Goal: Transaction & Acquisition: Purchase product/service

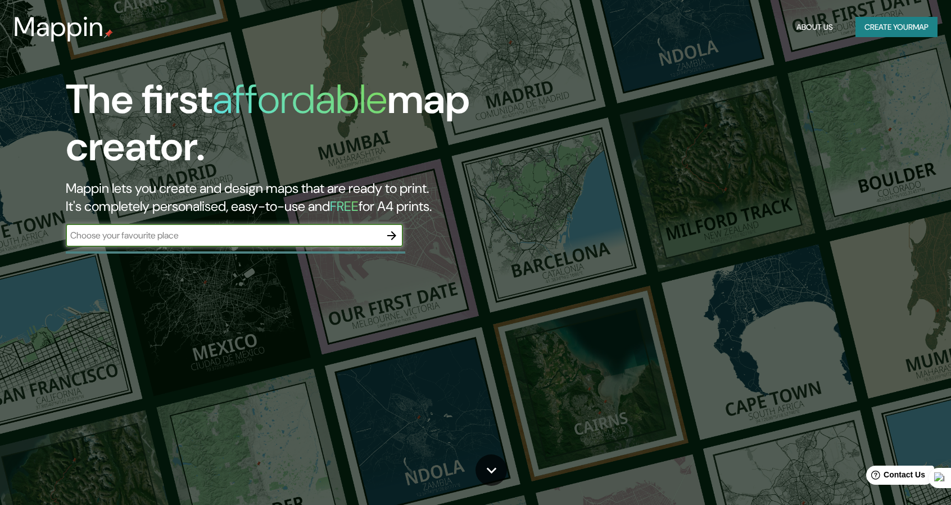
click at [261, 234] on input "text" at bounding box center [223, 235] width 315 height 13
type input "[US_STATE]"
click at [389, 237] on icon "button" at bounding box center [391, 235] width 13 height 13
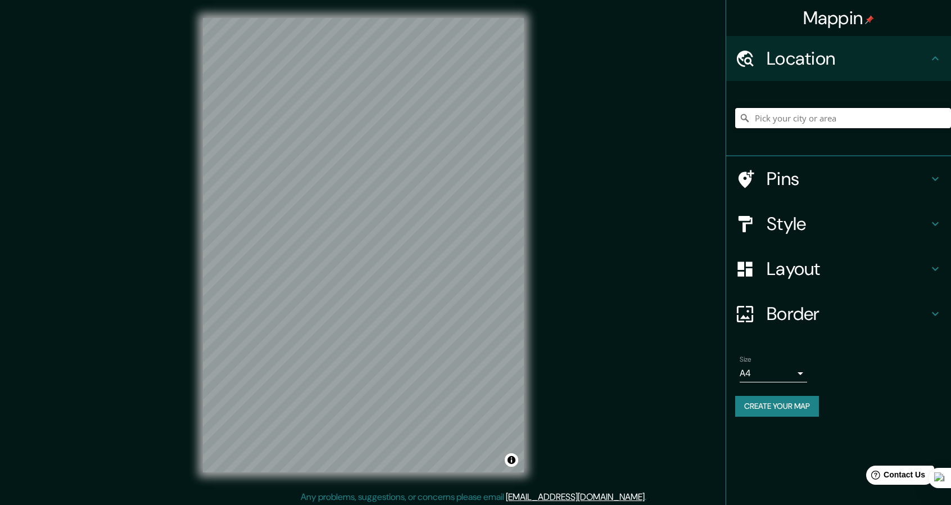
click at [817, 117] on input "Pick your city or area" at bounding box center [843, 118] width 216 height 20
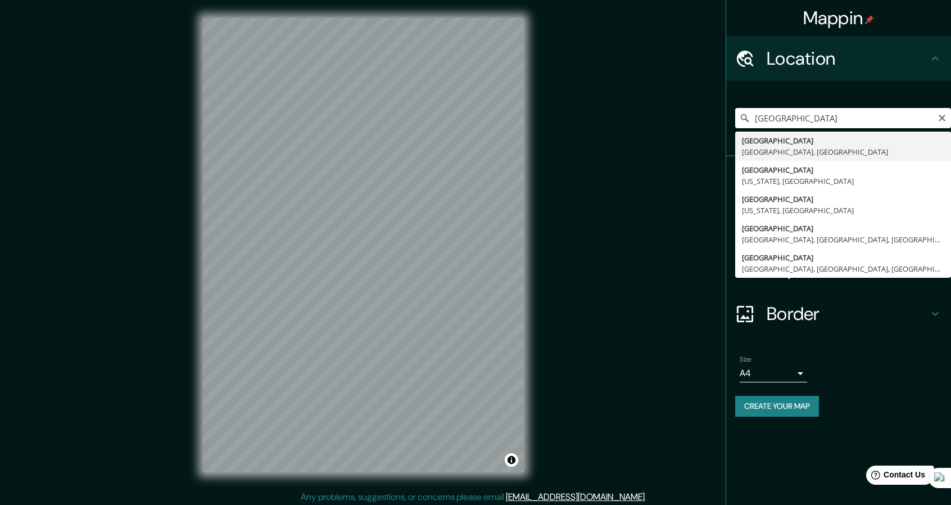
type input "[GEOGRAPHIC_DATA], [GEOGRAPHIC_DATA], [GEOGRAPHIC_DATA]"
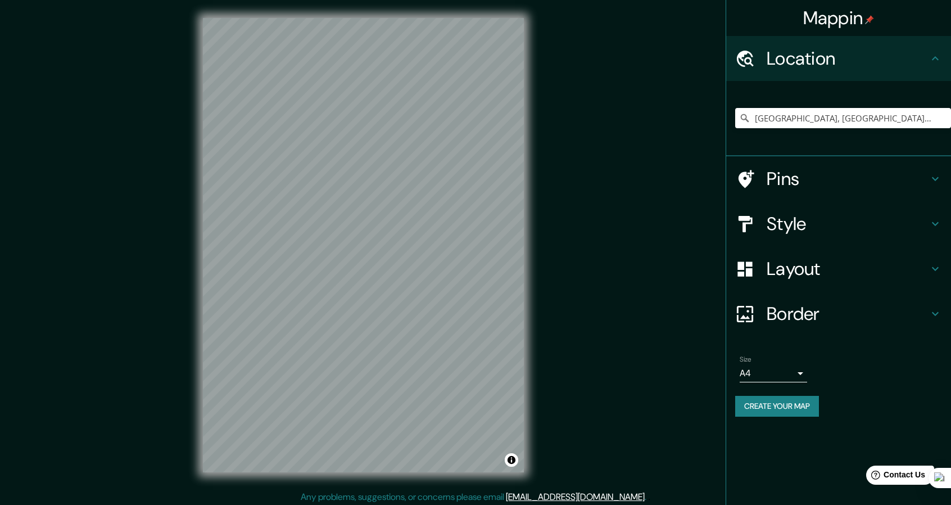
click at [893, 175] on h4 "Pins" at bounding box center [848, 179] width 162 height 22
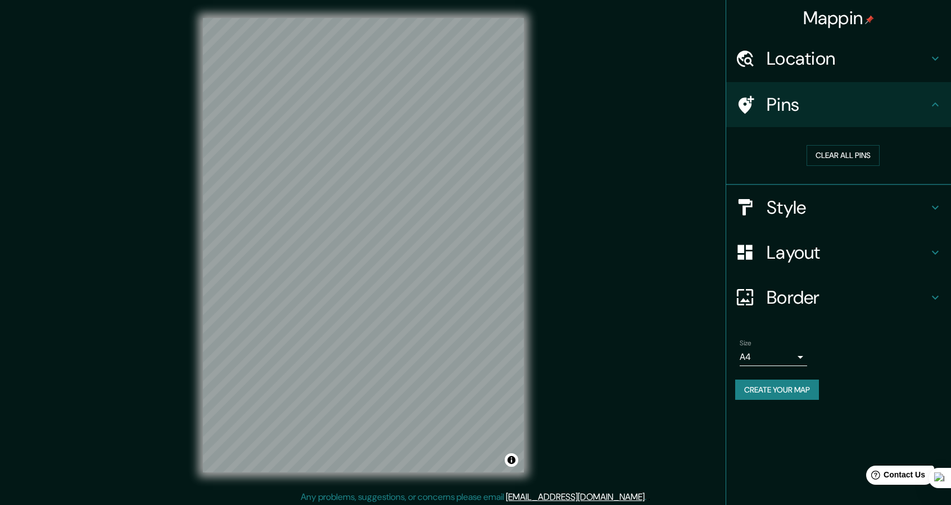
click at [926, 111] on h4 "Pins" at bounding box center [848, 104] width 162 height 22
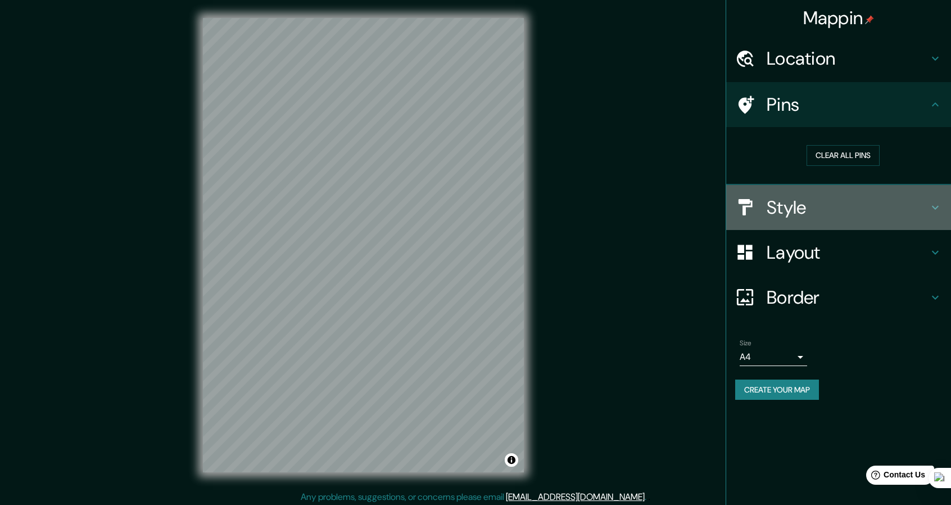
click at [930, 194] on div "Style" at bounding box center [838, 207] width 225 height 45
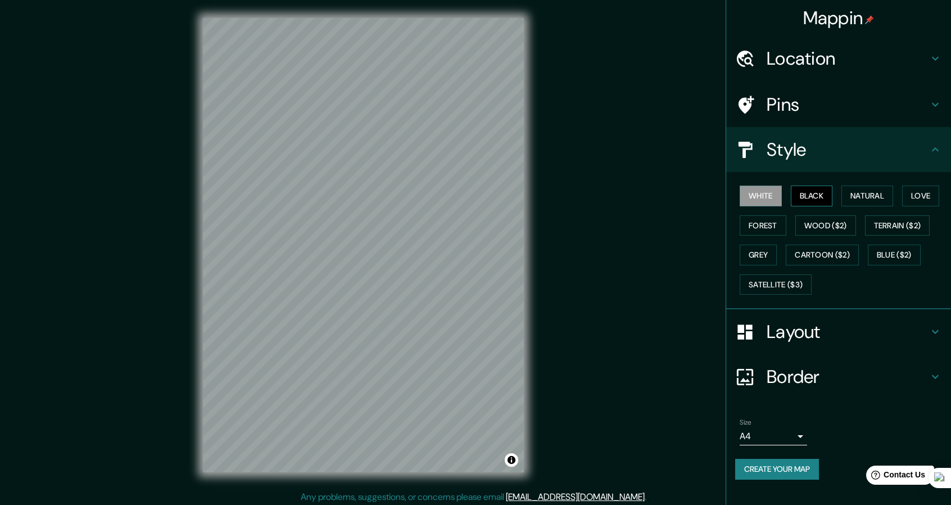
click at [804, 187] on button "Black" at bounding box center [812, 196] width 42 height 21
click at [848, 201] on button "Natural" at bounding box center [868, 196] width 52 height 21
click at [917, 195] on button "Love" at bounding box center [920, 196] width 37 height 21
click at [768, 227] on button "Forest" at bounding box center [763, 225] width 47 height 21
click at [759, 255] on button "Grey" at bounding box center [758, 255] width 37 height 21
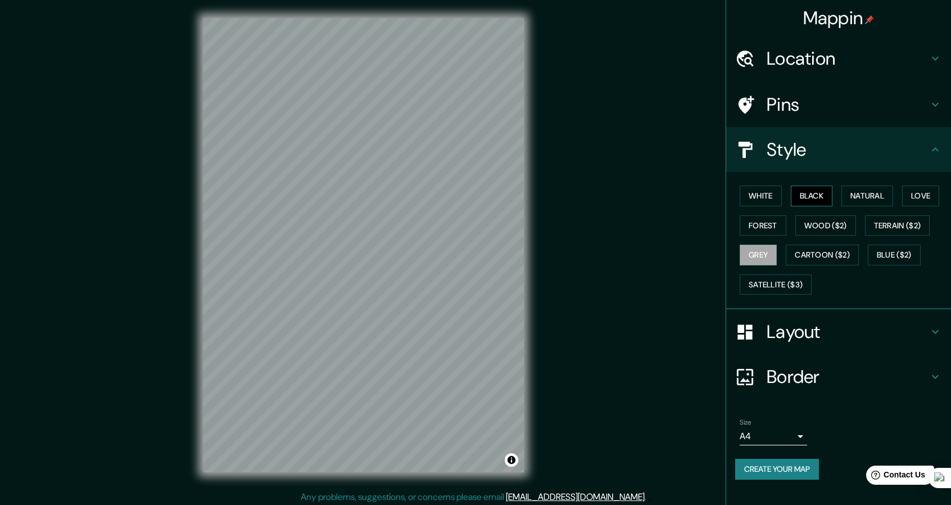
click at [819, 191] on button "Black" at bounding box center [812, 196] width 42 height 21
click at [774, 202] on button "White" at bounding box center [761, 196] width 42 height 21
click at [859, 339] on h4 "Layout" at bounding box center [848, 331] width 162 height 22
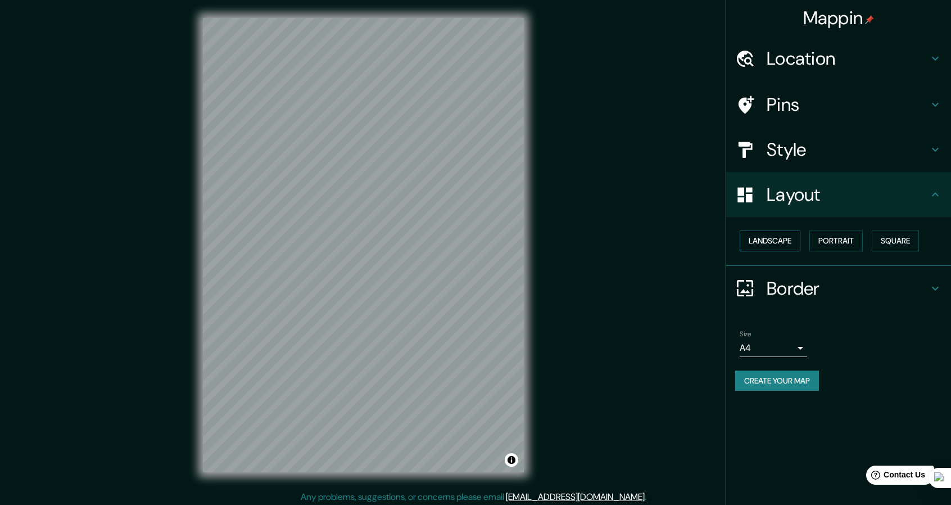
click at [790, 242] on button "Landscape" at bounding box center [770, 240] width 61 height 21
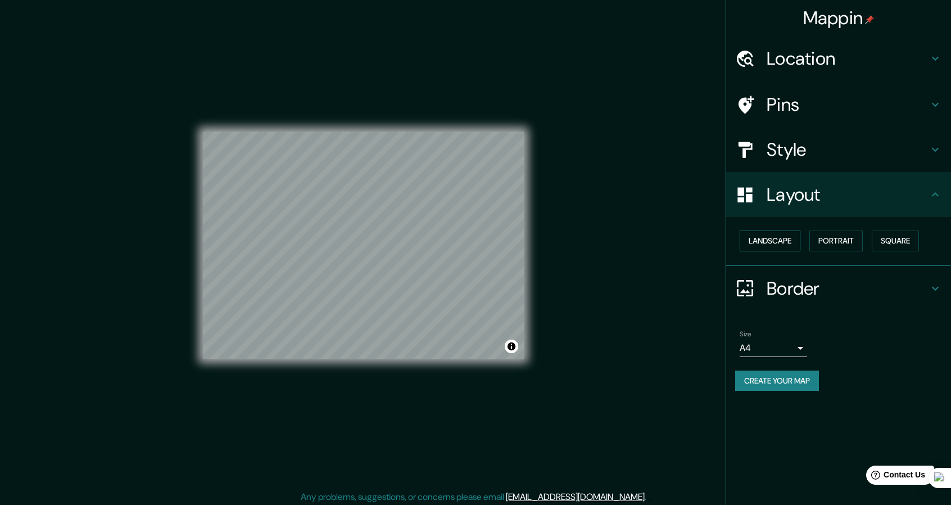
click at [790, 242] on button "Landscape" at bounding box center [770, 240] width 61 height 21
click at [840, 242] on button "Portrait" at bounding box center [835, 240] width 53 height 21
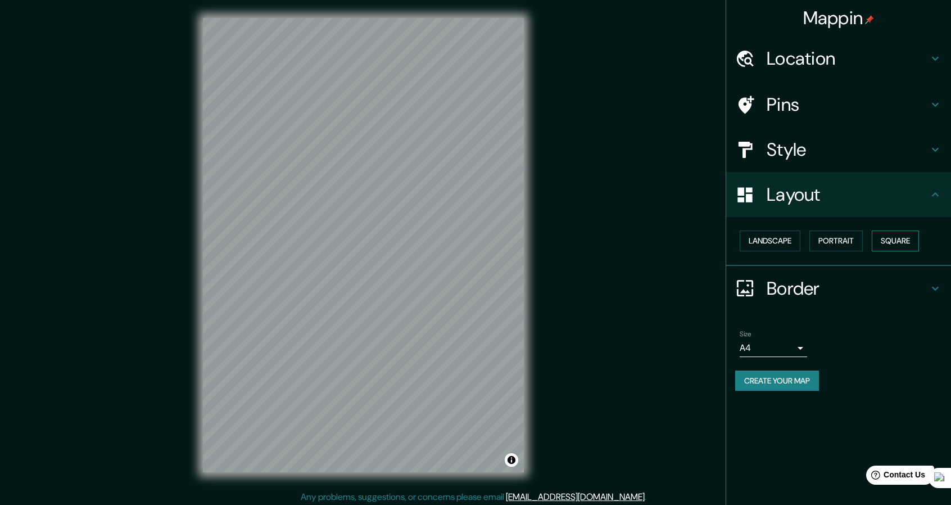
click at [911, 242] on button "Square" at bounding box center [895, 240] width 47 height 21
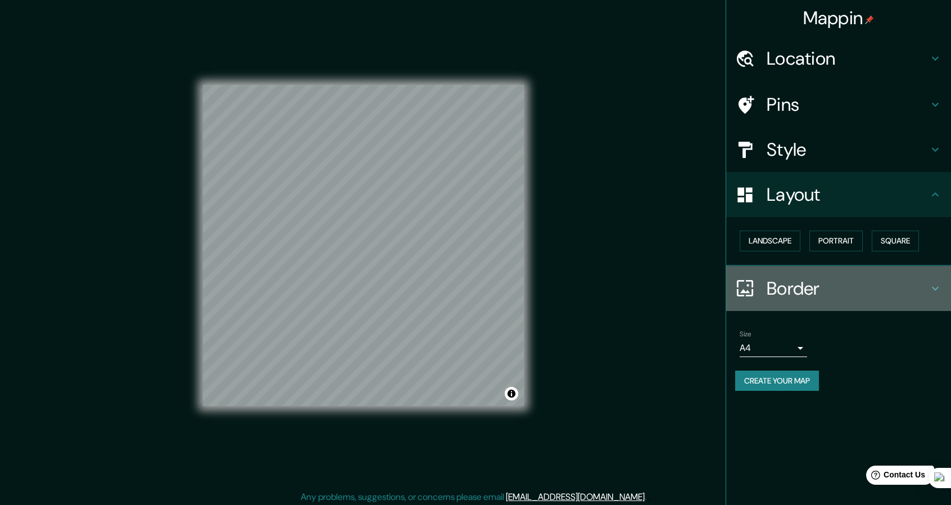
click at [820, 284] on h4 "Border" at bounding box center [848, 288] width 162 height 22
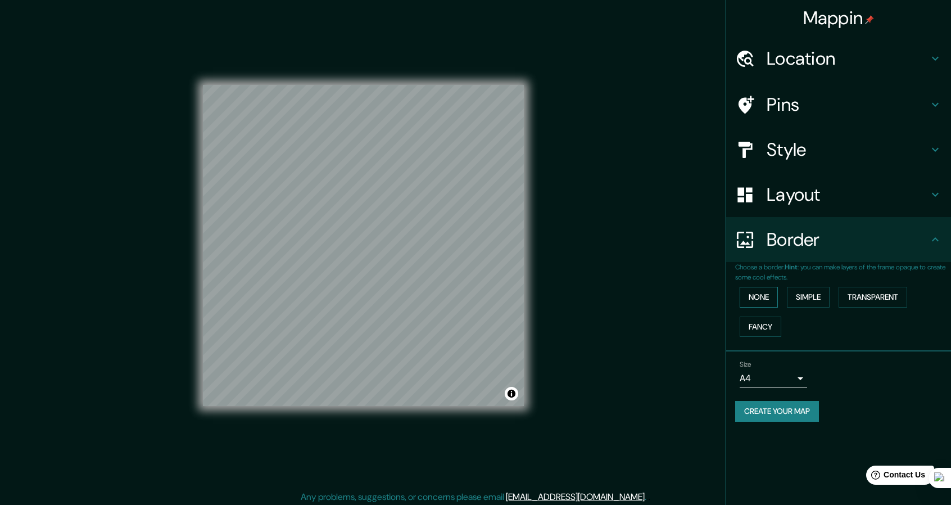
click at [766, 296] on button "None" at bounding box center [759, 297] width 38 height 21
click at [797, 298] on button "Simple" at bounding box center [808, 297] width 43 height 21
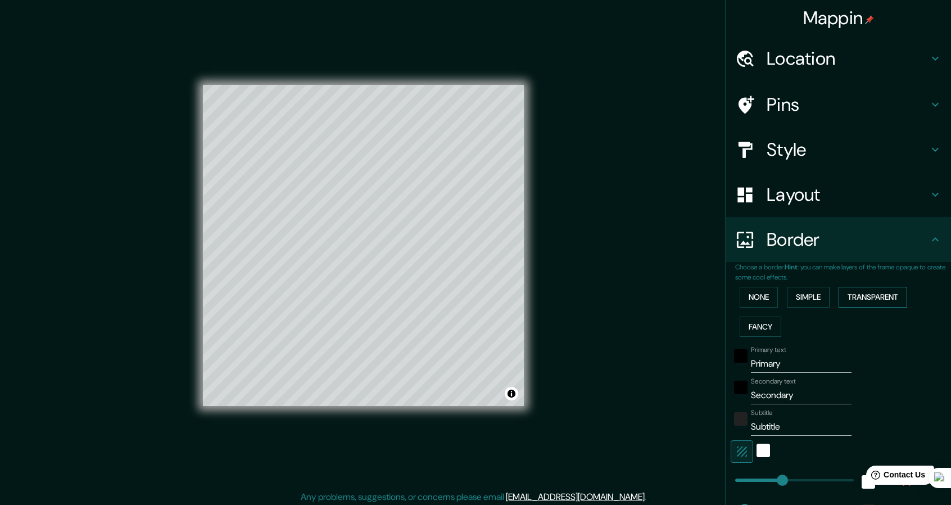
click at [872, 300] on button "Transparent" at bounding box center [873, 297] width 69 height 21
click at [740, 324] on button "Fancy" at bounding box center [761, 326] width 42 height 21
click at [763, 298] on button "None" at bounding box center [759, 297] width 38 height 21
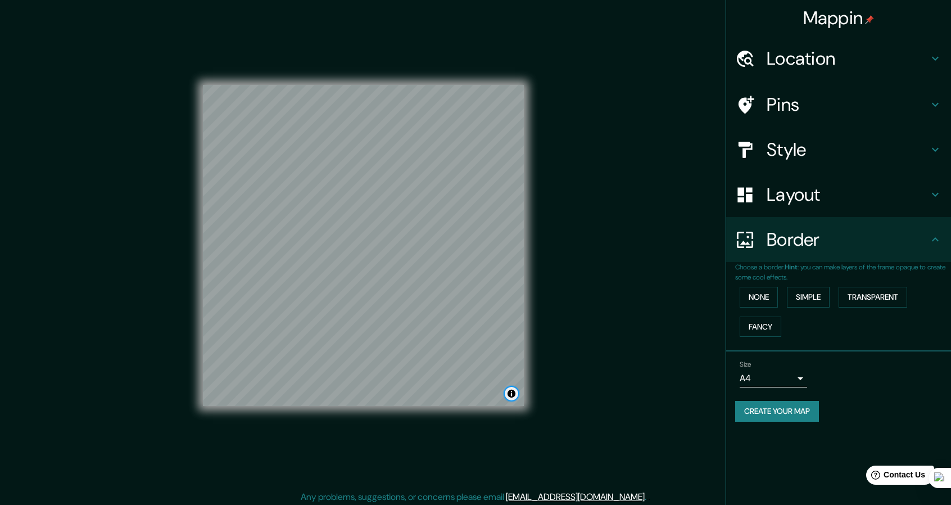
click at [511, 397] on button "Toggle attribution" at bounding box center [511, 393] width 13 height 13
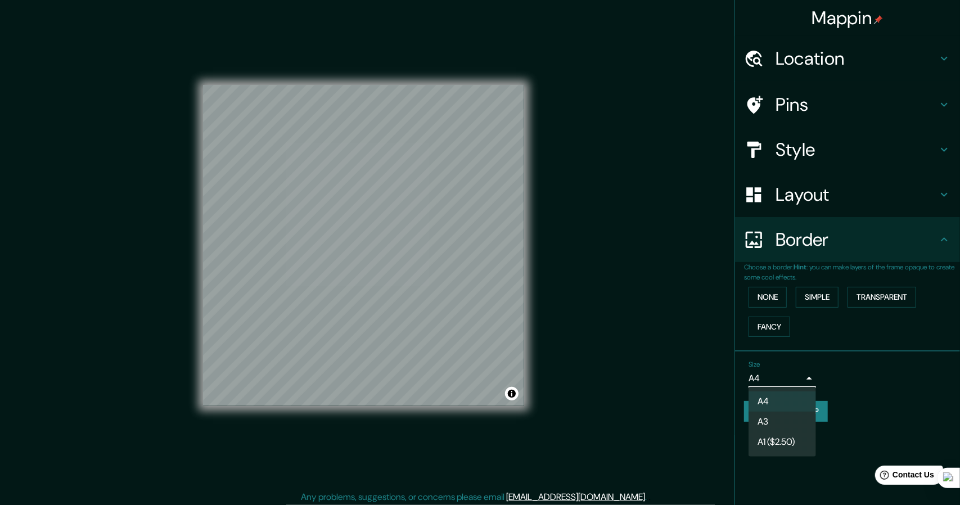
click at [800, 377] on body "Mappin Location [GEOGRAPHIC_DATA], [GEOGRAPHIC_DATA], [GEOGRAPHIC_DATA] Pins St…" at bounding box center [480, 252] width 960 height 505
click at [800, 377] on div at bounding box center [480, 252] width 960 height 505
click at [800, 377] on body "Mappin Location [GEOGRAPHIC_DATA], [GEOGRAPHIC_DATA], [GEOGRAPHIC_DATA] Pins St…" at bounding box center [480, 252] width 960 height 505
click at [800, 377] on div at bounding box center [480, 252] width 960 height 505
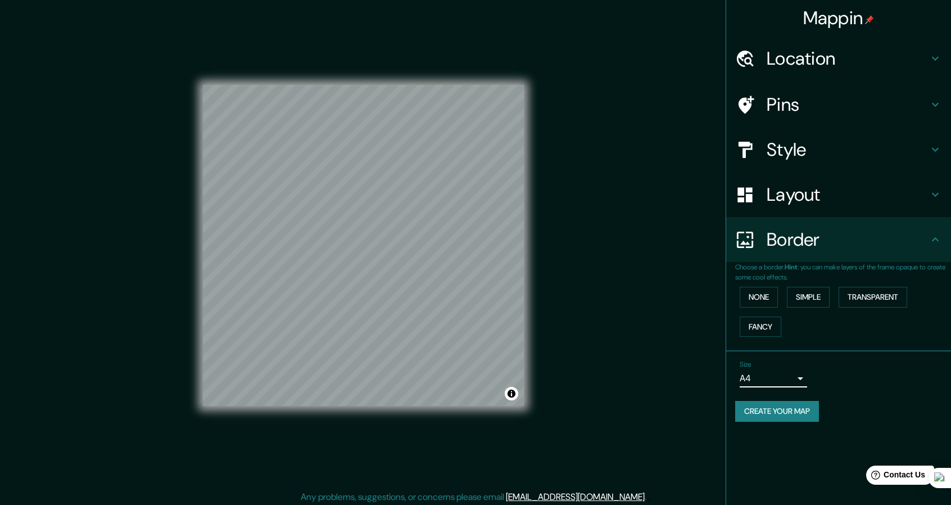
click at [797, 378] on body "Mappin Location [GEOGRAPHIC_DATA], [GEOGRAPHIC_DATA], [GEOGRAPHIC_DATA] Pins St…" at bounding box center [475, 252] width 951 height 505
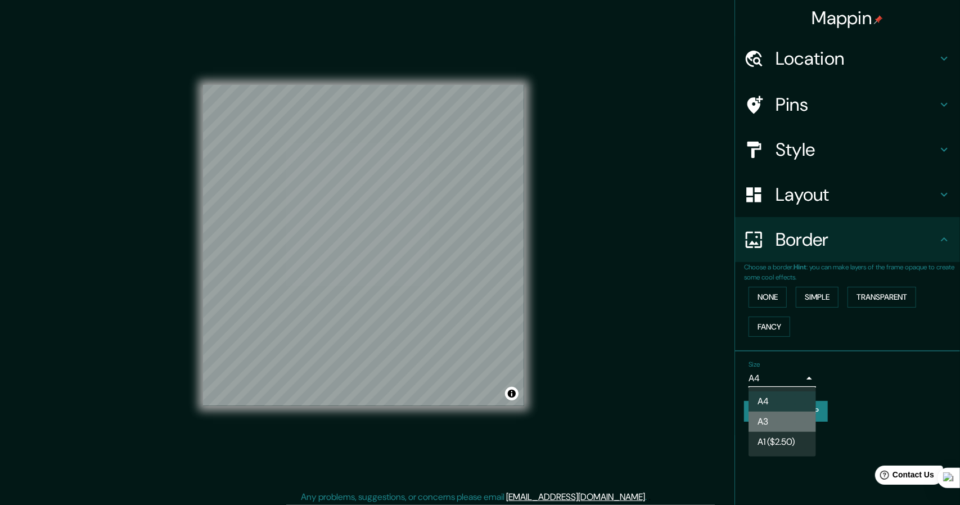
click at [765, 411] on li "A3" at bounding box center [781, 421] width 67 height 20
type input "a4"
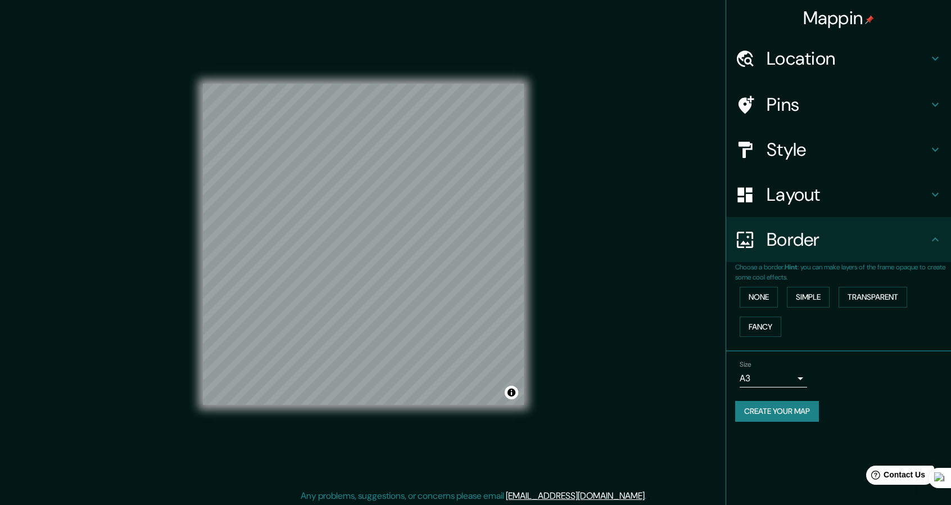
scroll to position [1, 0]
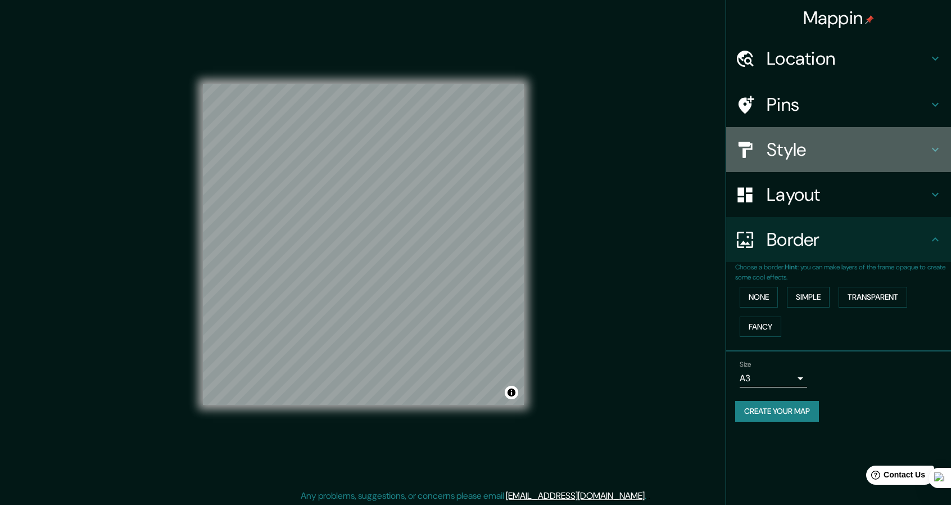
click at [842, 158] on h4 "Style" at bounding box center [848, 149] width 162 height 22
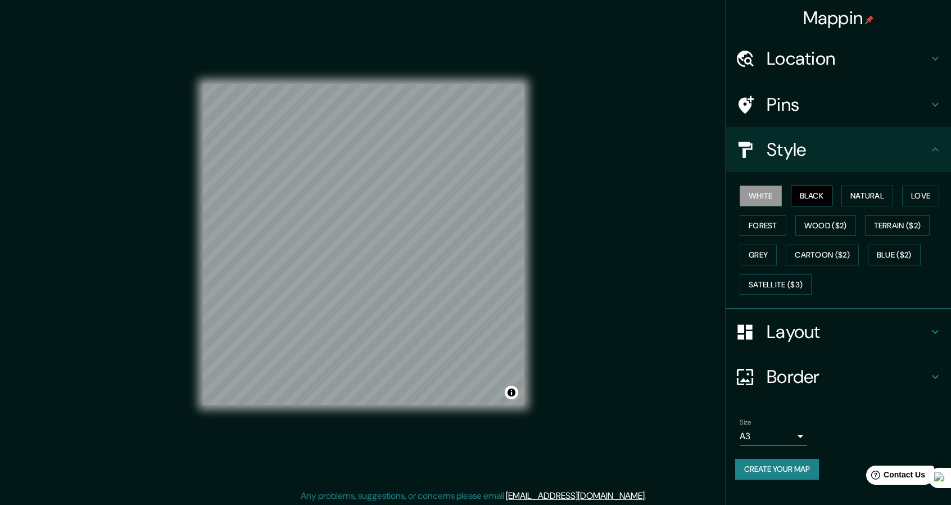
click at [809, 195] on button "Black" at bounding box center [812, 196] width 42 height 21
click at [850, 192] on button "Natural" at bounding box center [868, 196] width 52 height 21
click at [767, 232] on button "Forest" at bounding box center [763, 225] width 47 height 21
click at [765, 195] on button "White" at bounding box center [761, 196] width 42 height 21
click at [806, 196] on button "Black" at bounding box center [812, 196] width 42 height 21
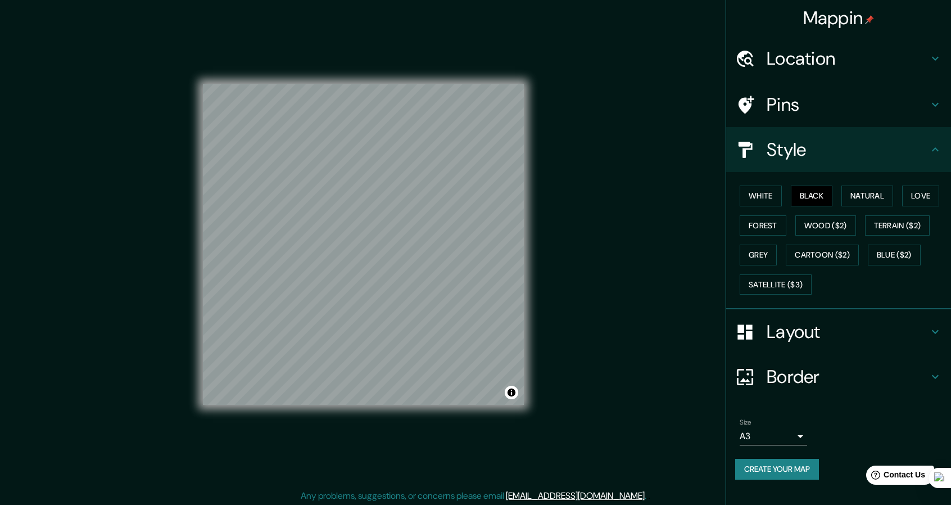
click at [908, 103] on h4 "Pins" at bounding box center [848, 104] width 162 height 22
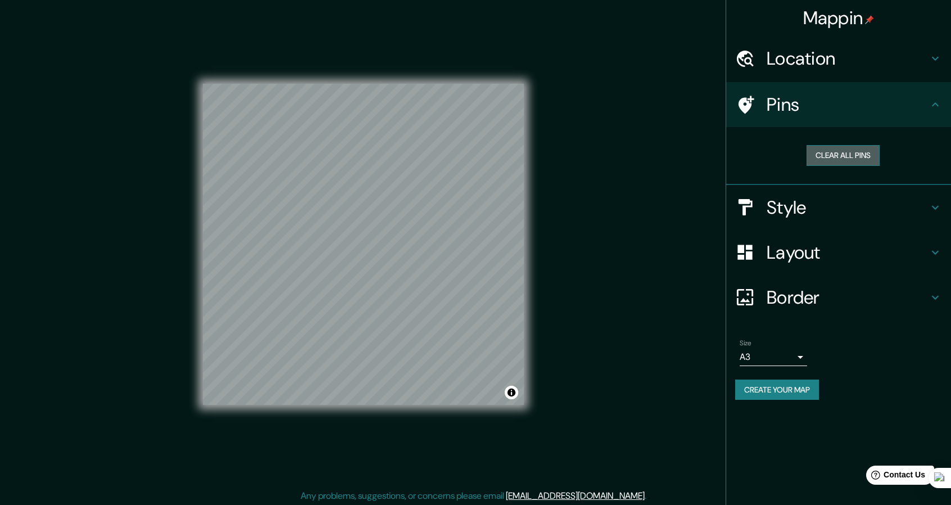
click at [866, 157] on button "Clear all pins" at bounding box center [843, 155] width 73 height 21
